Goal: Navigation & Orientation: Find specific page/section

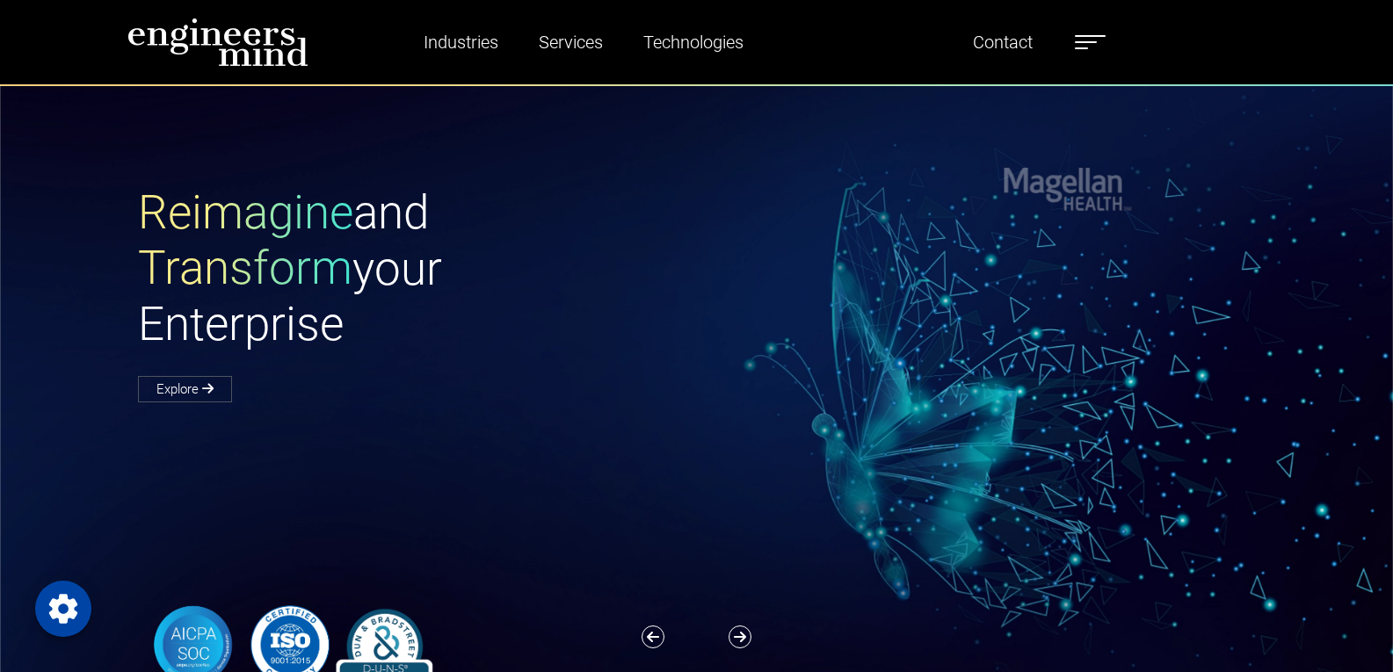
click at [1105, 37] on label at bounding box center [1090, 42] width 31 height 23
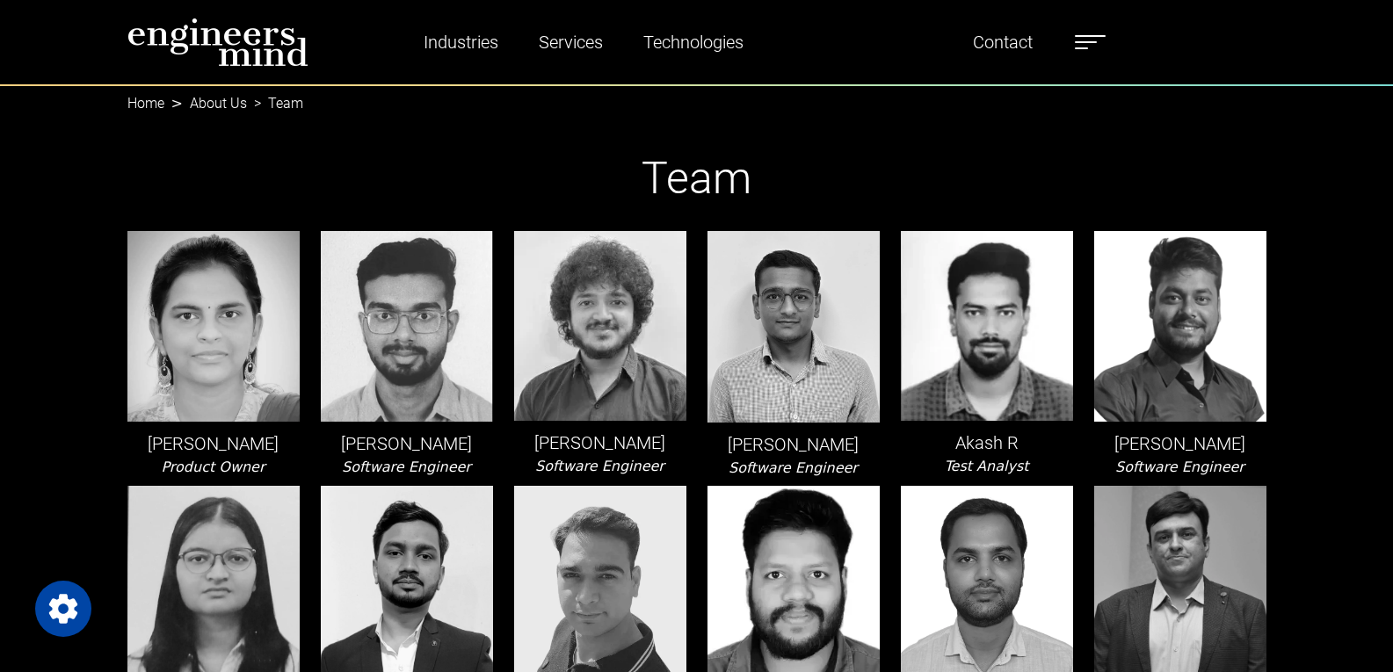
click at [892, 321] on div "Akash R Test Analyst" at bounding box center [986, 355] width 193 height 248
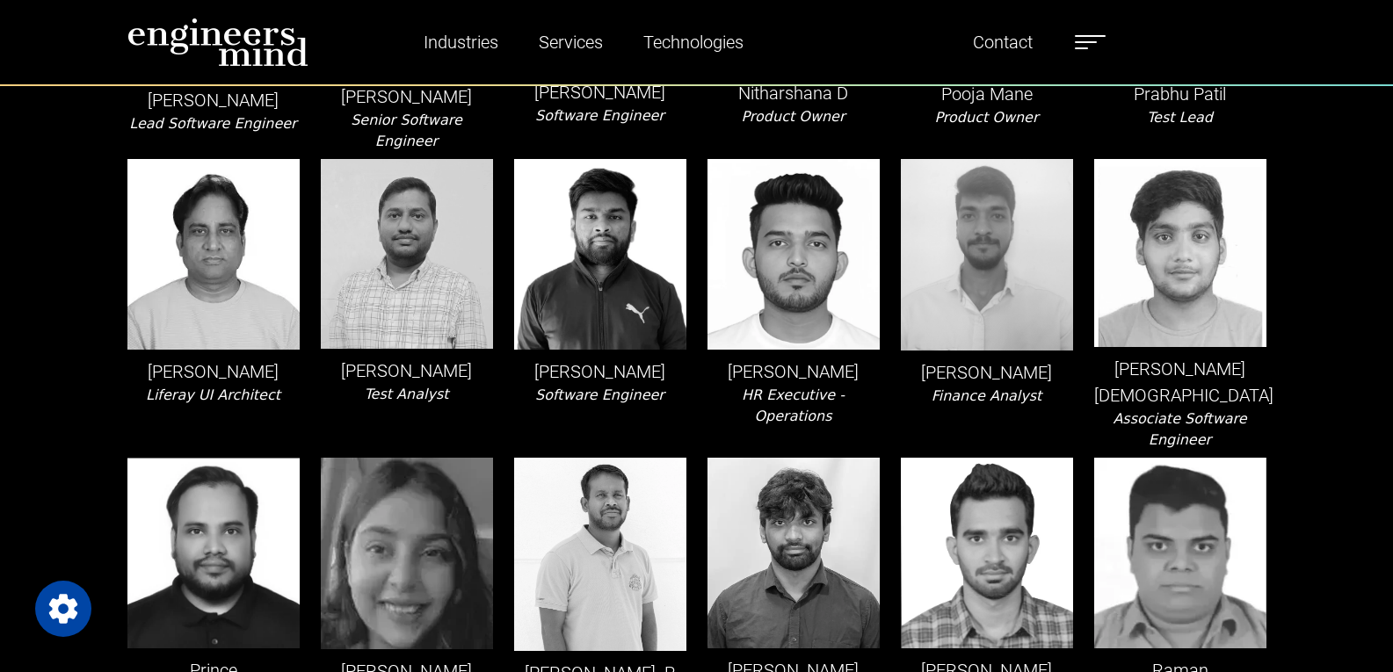
scroll to position [1157, 0]
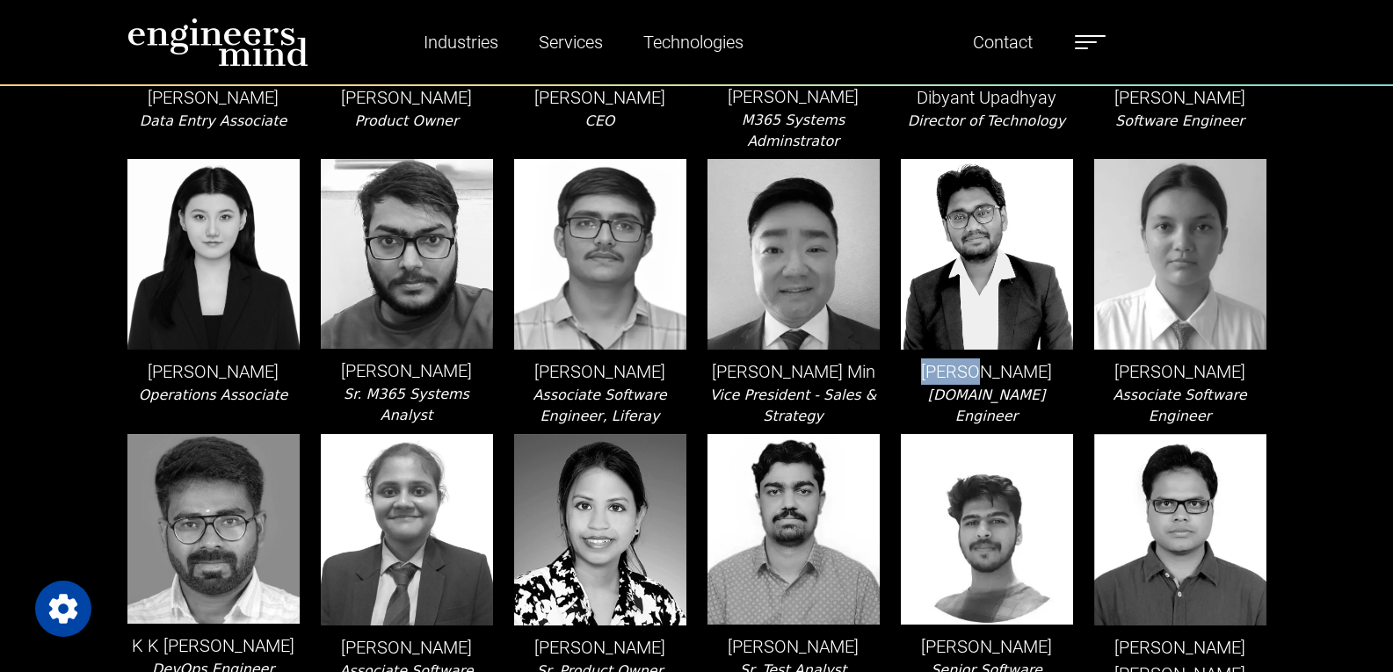
click at [1176, 199] on img at bounding box center [1180, 254] width 172 height 191
click at [999, 507] on img at bounding box center [987, 529] width 172 height 191
click at [907, 384] on div "Jayesh Goswami Sr.Software Engineer" at bounding box center [986, 293] width 193 height 268
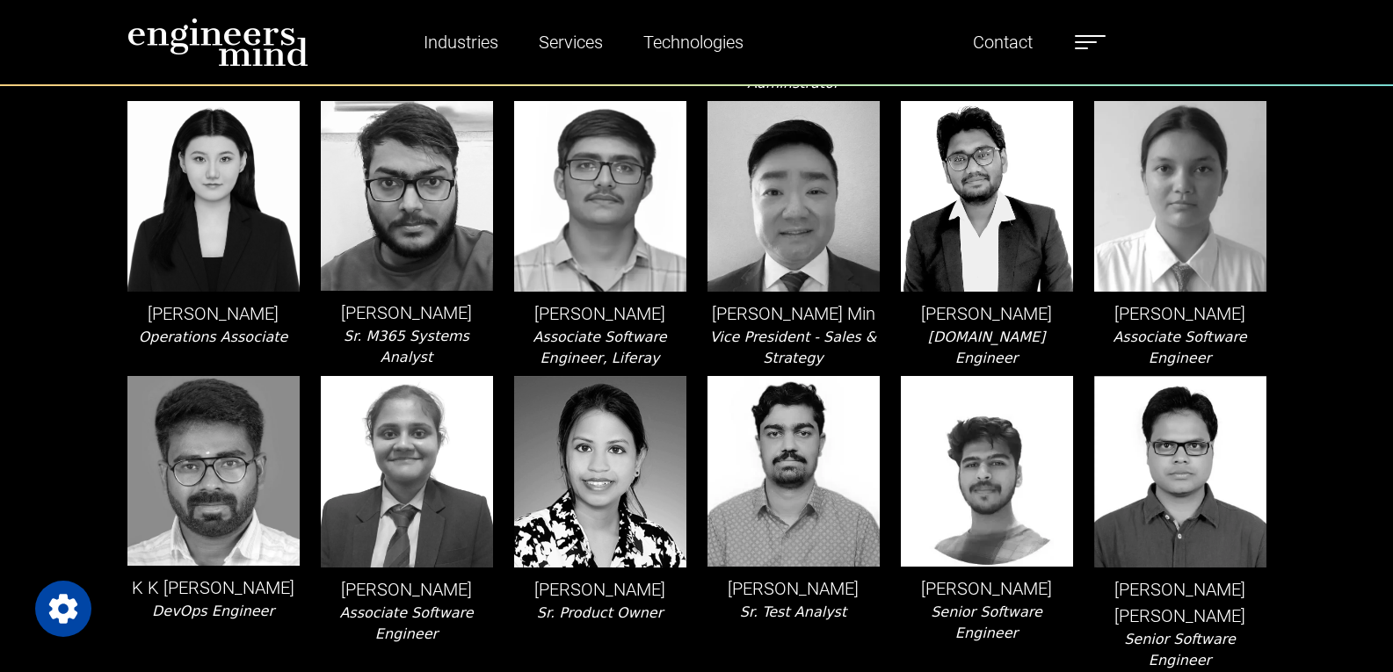
scroll to position [1772, 0]
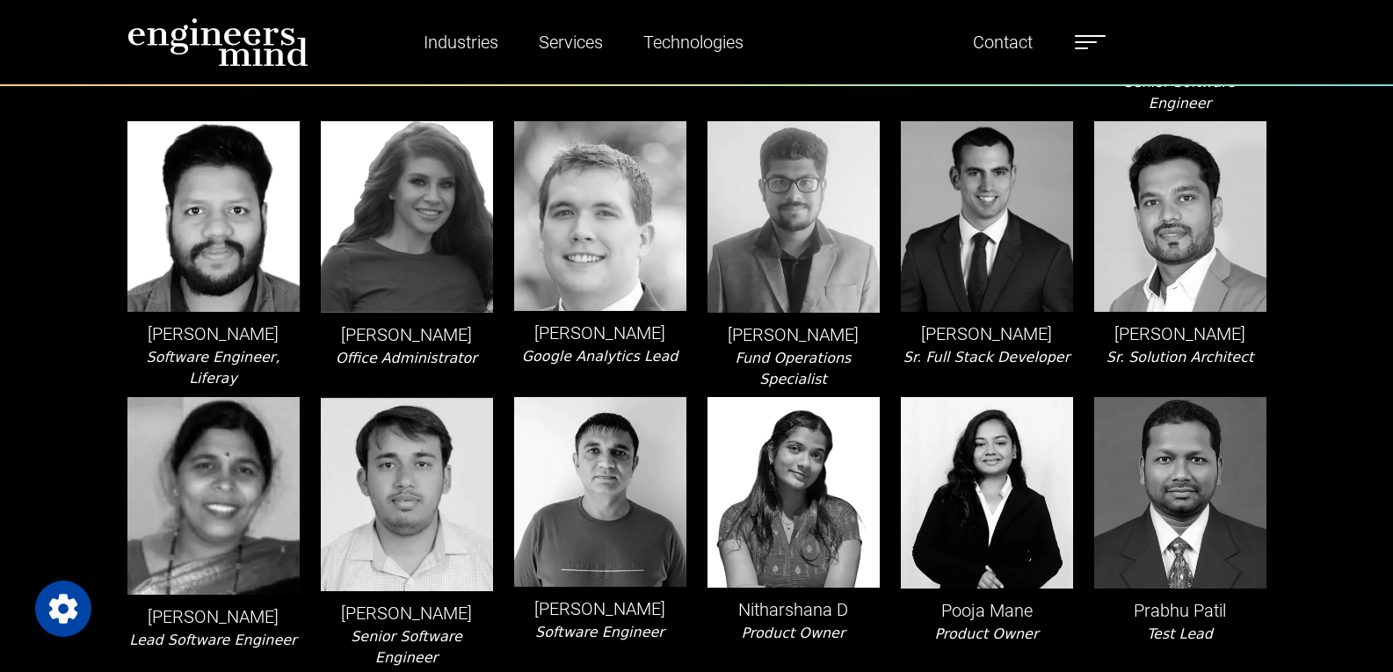
click at [1105, 41] on label at bounding box center [1090, 42] width 31 height 23
click at [1105, 37] on span at bounding box center [1090, 36] width 31 height 2
click at [1076, 40] on ul "Industries Financial Services Healthcare Manufacturing Services Digital Transfo…" at bounding box center [744, 42] width 739 height 40
click at [1083, 38] on label at bounding box center [1090, 42] width 31 height 23
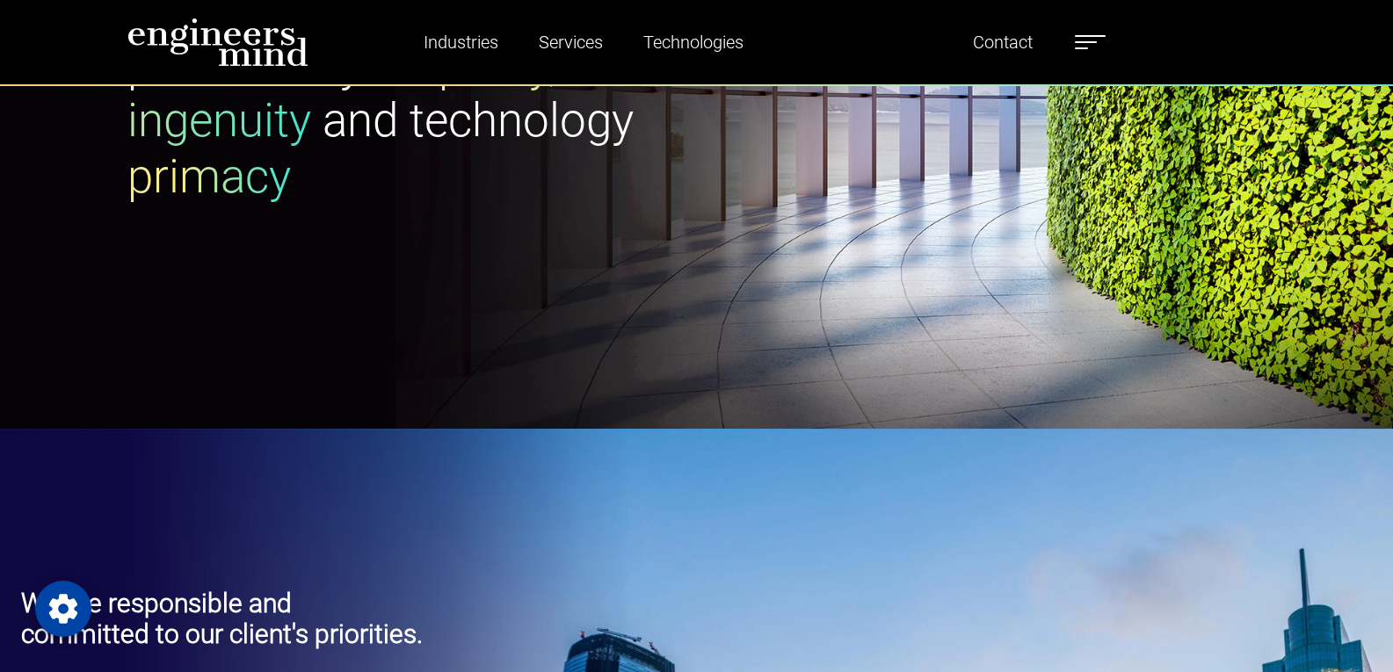
scroll to position [683, 0]
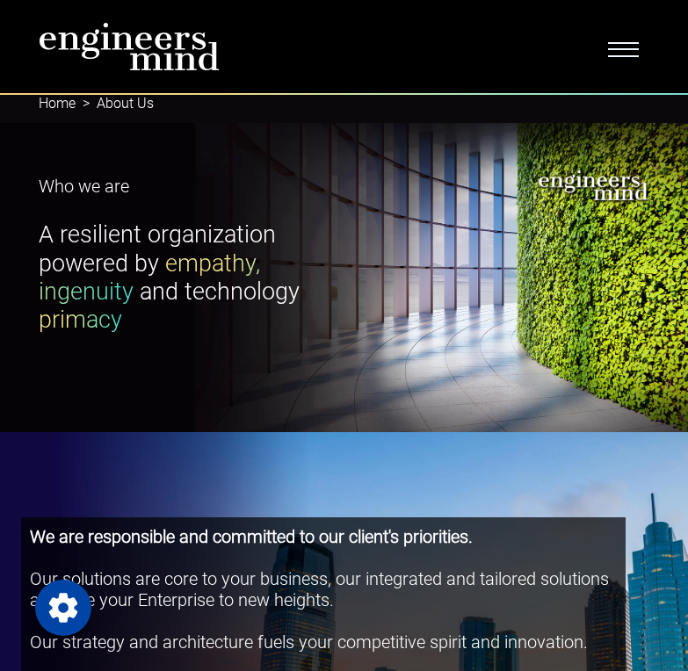
click at [632, 54] on span "Toggle navigation" at bounding box center [623, 47] width 31 height 18
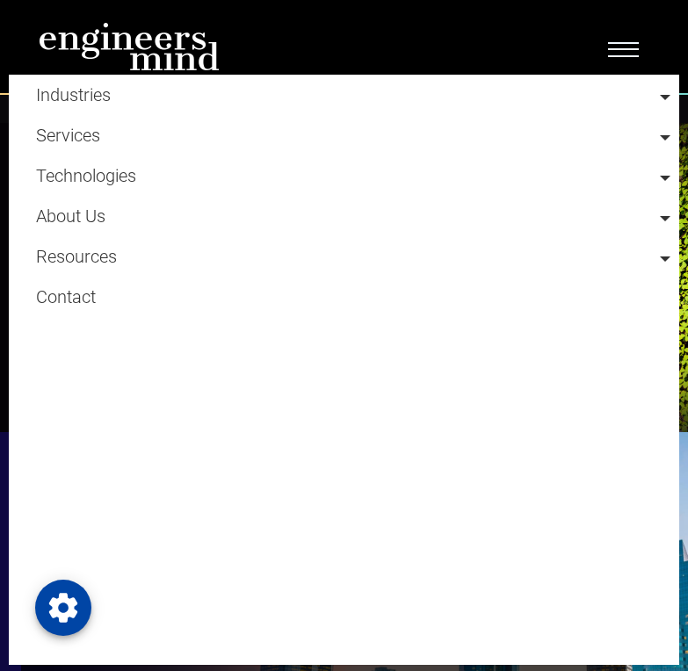
click at [189, 211] on li "About Us Team Alliances Careers" at bounding box center [353, 216] width 634 height 40
click at [642, 209] on link at bounding box center [353, 203] width 634 height 14
click at [80, 244] on link "Team" at bounding box center [353, 253] width 634 height 31
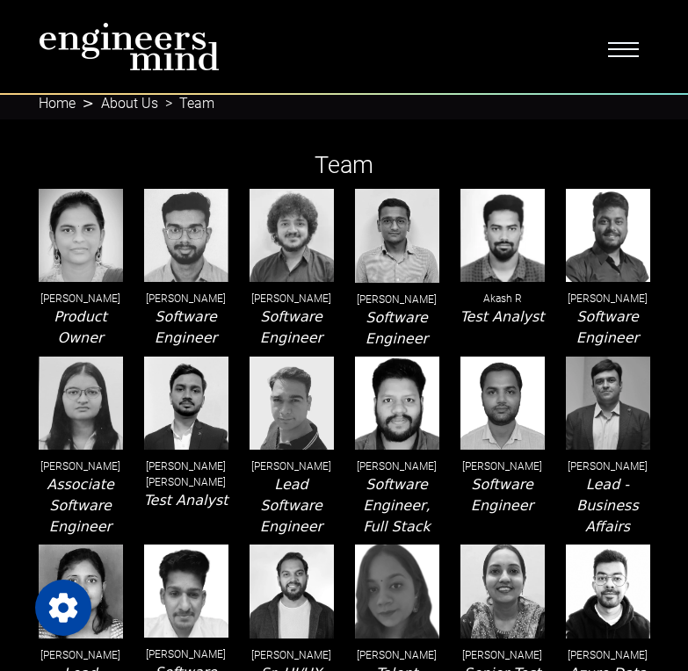
click at [324, 97] on ol "Home About Us Team" at bounding box center [345, 103] width 612 height 21
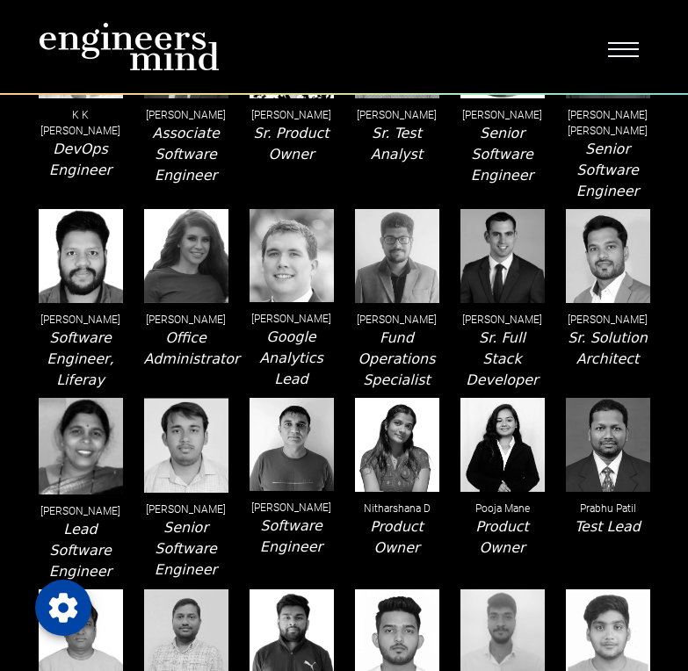
scroll to position [321, 0]
